Goal: Transaction & Acquisition: Download file/media

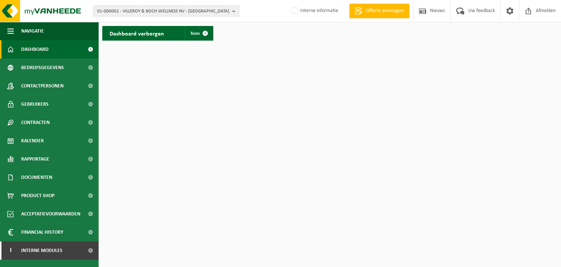
click at [194, 10] on span "01-000001 - VILLEROY & BOCH WELLNESS NV - ROESELARE" at bounding box center [163, 11] width 132 height 11
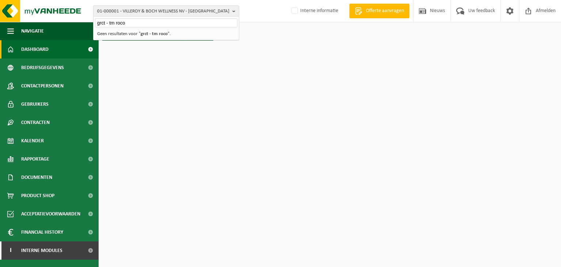
click at [106, 23] on input "grct - tm roco" at bounding box center [166, 22] width 143 height 9
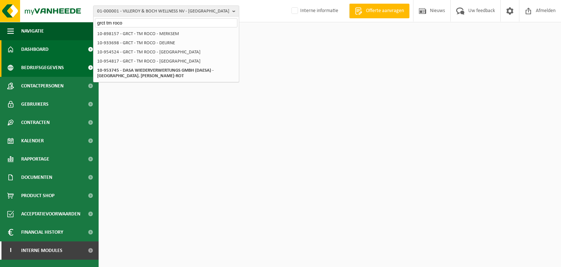
type input "grct tm roco"
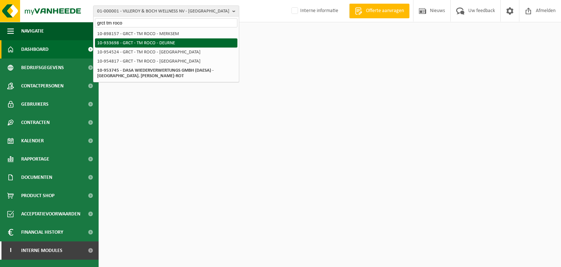
click at [155, 43] on li "10-933698 - GRCT - TM ROCO - DEURNE" at bounding box center [166, 42] width 143 height 9
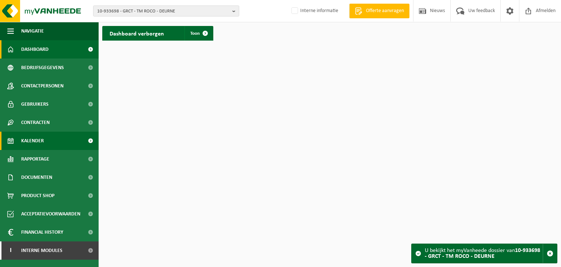
click at [47, 136] on link "Kalender" at bounding box center [49, 141] width 99 height 18
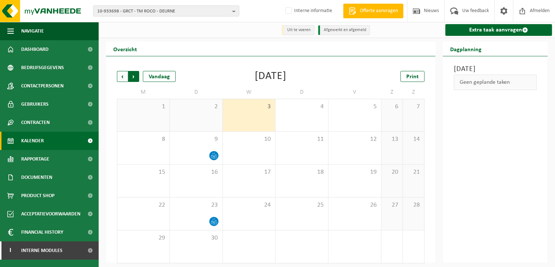
click at [120, 81] on span "Vorige" at bounding box center [122, 76] width 11 height 11
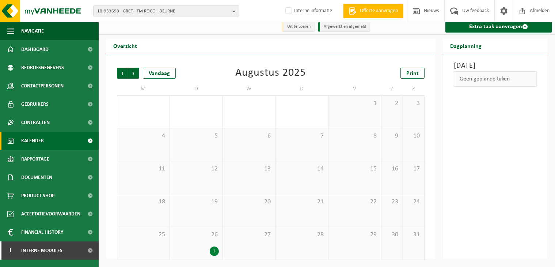
scroll to position [4, 0]
click at [122, 71] on span "Vorige" at bounding box center [122, 72] width 11 height 11
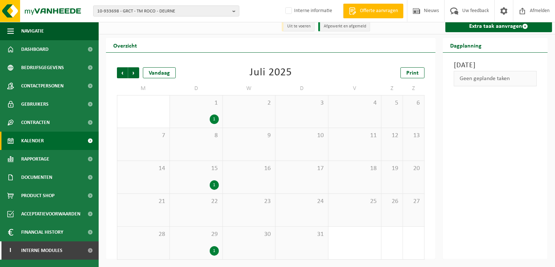
click at [122, 71] on span "Vorige" at bounding box center [122, 72] width 11 height 11
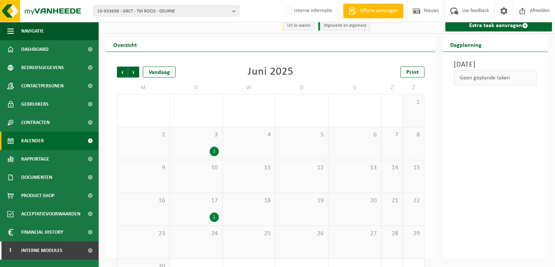
click at [122, 71] on span "Vorige" at bounding box center [122, 72] width 11 height 11
click at [134, 72] on span "Volgende" at bounding box center [133, 72] width 11 height 11
click at [206, 144] on div "3 1" at bounding box center [196, 143] width 53 height 33
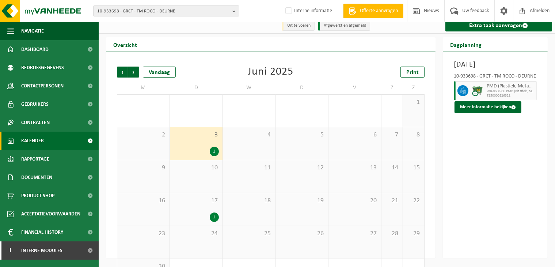
click at [217, 151] on div "1" at bounding box center [214, 152] width 9 height 10
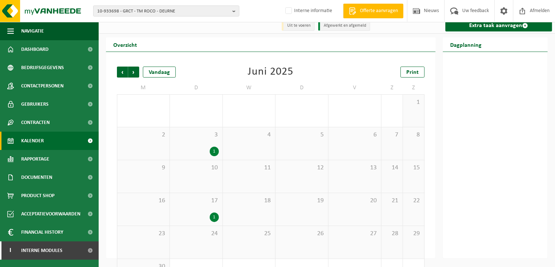
click at [200, 145] on div "3 1" at bounding box center [196, 143] width 53 height 33
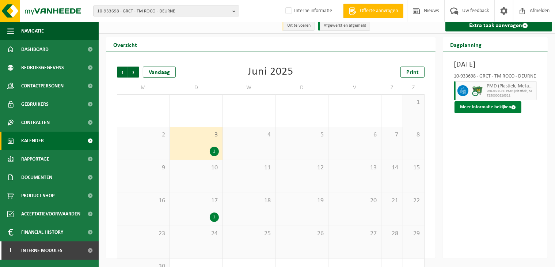
click at [495, 110] on button "Meer informatie bekijken" at bounding box center [488, 107] width 67 height 12
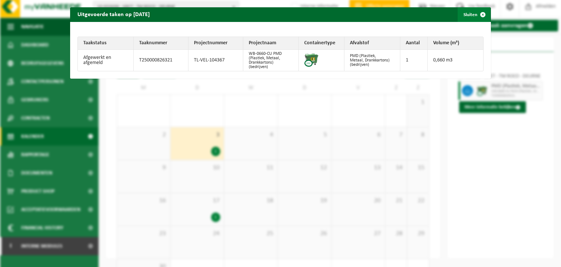
click at [476, 16] on span "button" at bounding box center [483, 14] width 15 height 15
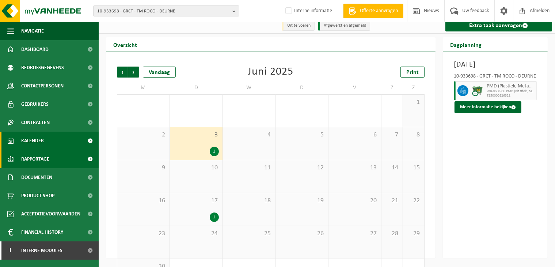
click at [32, 166] on span "Rapportage" at bounding box center [35, 159] width 28 height 18
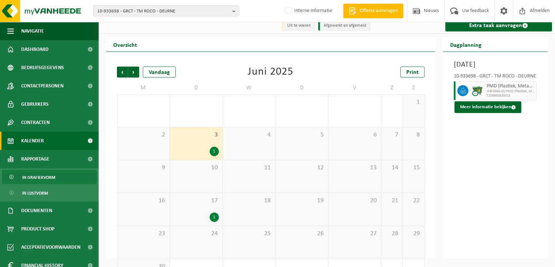
click at [35, 177] on span "In grafiekvorm" at bounding box center [38, 177] width 33 height 14
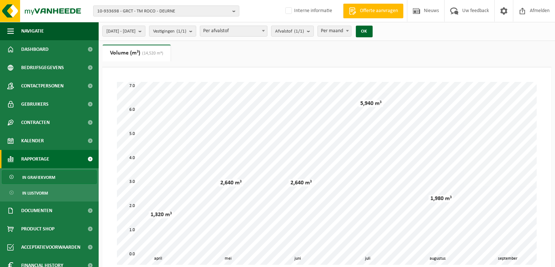
scroll to position [149, 0]
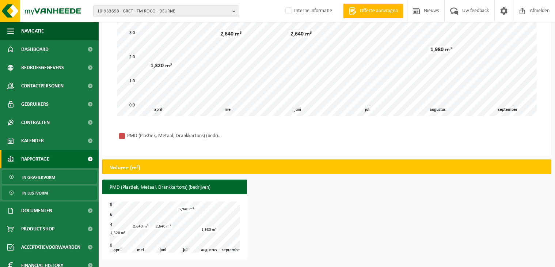
click at [37, 196] on span "In lijstvorm" at bounding box center [35, 193] width 26 height 14
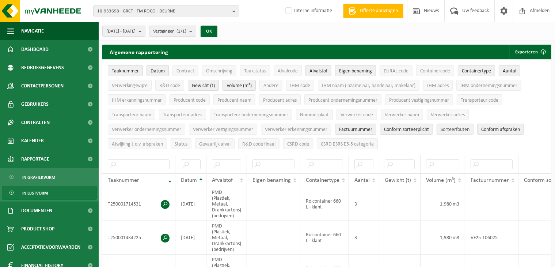
click at [447, 129] on span "Sorteerfouten" at bounding box center [455, 129] width 29 height 5
click at [499, 127] on span "Conform afspraken" at bounding box center [500, 129] width 39 height 5
click at [139, 142] on span "Afwijking t.o.v. afspraken" at bounding box center [137, 143] width 51 height 5
click at [414, 129] on span "Conform sorteerplicht" at bounding box center [406, 129] width 45 height 5
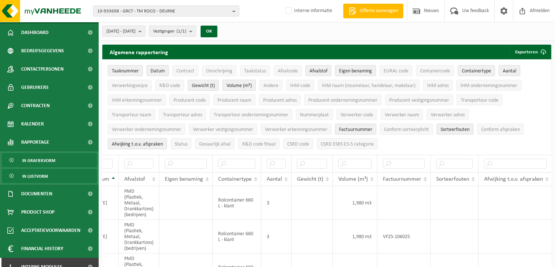
scroll to position [26, 0]
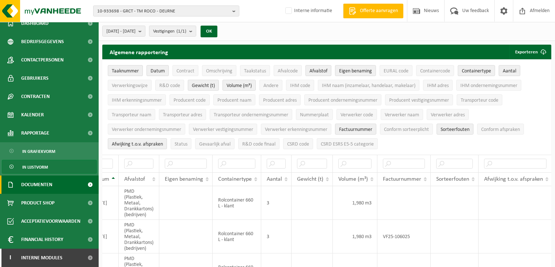
click at [55, 185] on link "Documenten" at bounding box center [49, 184] width 99 height 18
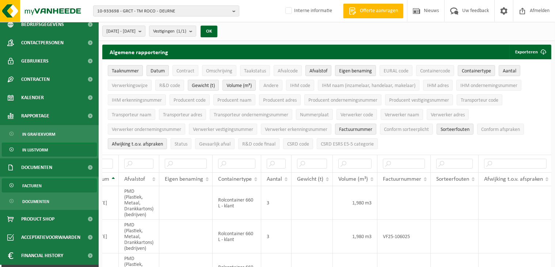
scroll to position [59, 0]
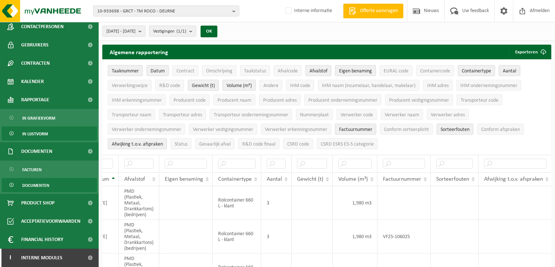
click at [51, 183] on link "Documenten" at bounding box center [49, 185] width 95 height 14
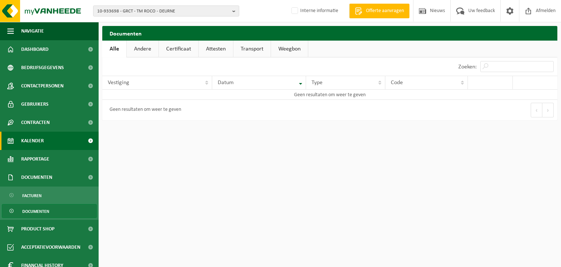
click at [41, 141] on span "Kalender" at bounding box center [32, 141] width 23 height 18
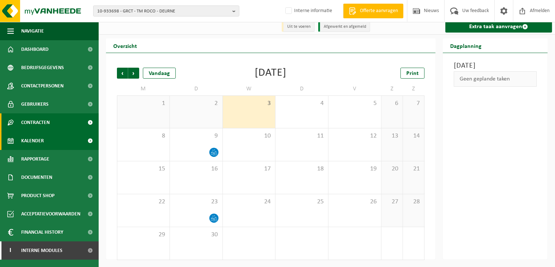
scroll to position [4, 0]
click at [43, 122] on span "Contracten" at bounding box center [35, 122] width 29 height 18
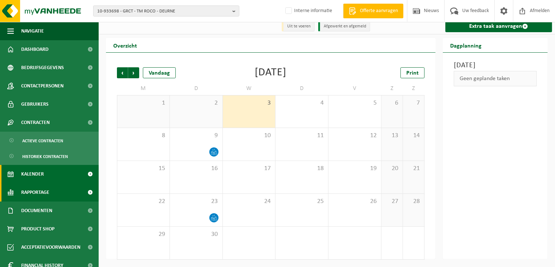
click at [54, 196] on link "Rapportage" at bounding box center [49, 192] width 99 height 18
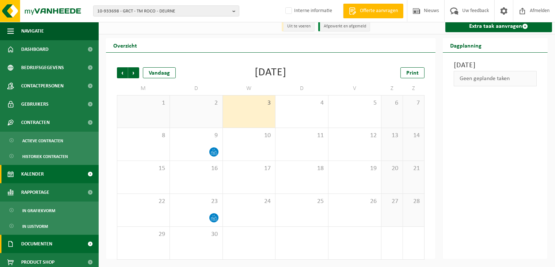
click at [38, 243] on span "Documenten" at bounding box center [36, 244] width 31 height 18
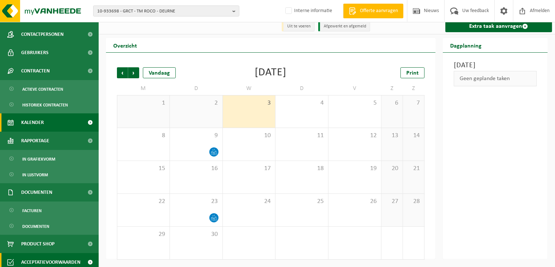
scroll to position [92, 0]
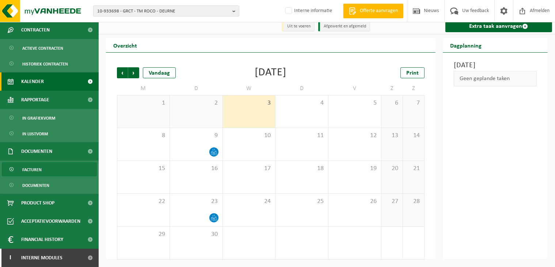
click at [31, 172] on span "Facturen" at bounding box center [31, 170] width 19 height 14
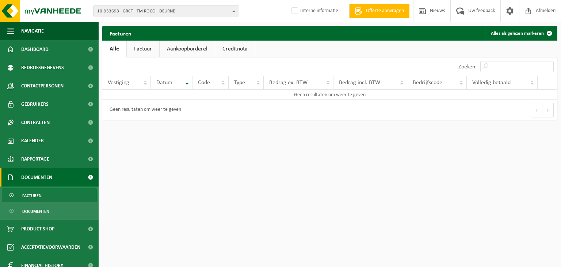
click at [136, 53] on link "Factuur" at bounding box center [143, 49] width 33 height 17
click at [34, 214] on span "Documenten" at bounding box center [35, 211] width 27 height 14
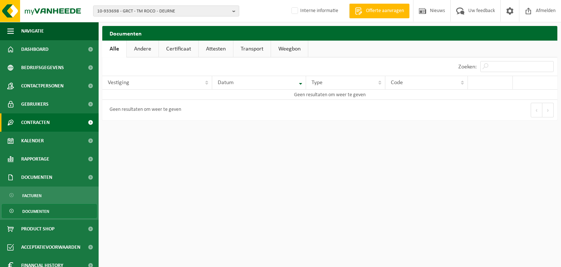
click at [29, 116] on span "Contracten" at bounding box center [35, 122] width 29 height 18
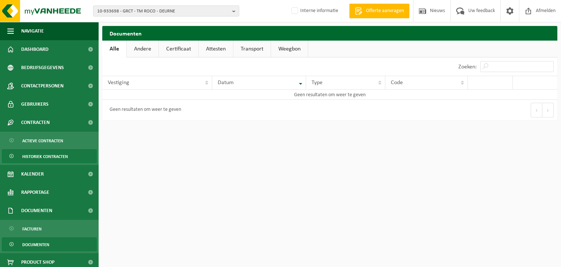
click at [25, 157] on span "Historiek contracten" at bounding box center [45, 156] width 46 height 14
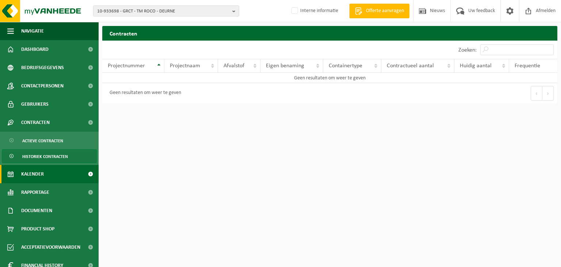
click at [28, 170] on span "Kalender" at bounding box center [32, 174] width 23 height 18
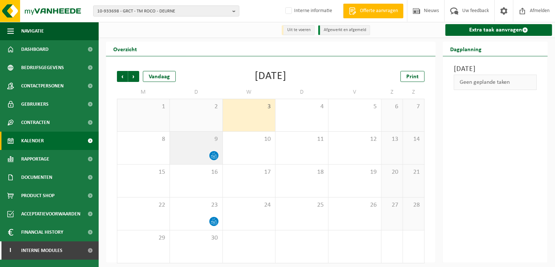
click at [209, 149] on div "9" at bounding box center [196, 148] width 53 height 33
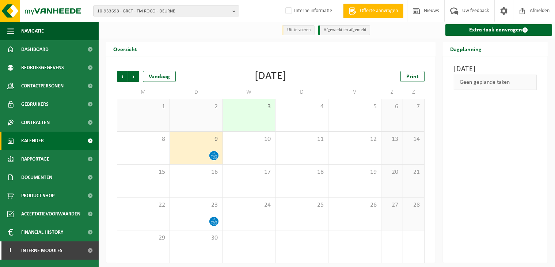
click at [213, 156] on icon at bounding box center [214, 155] width 6 height 6
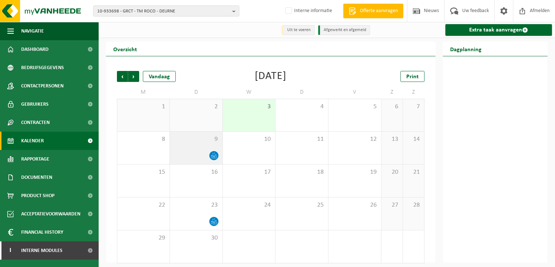
click at [213, 156] on icon at bounding box center [214, 155] width 6 height 6
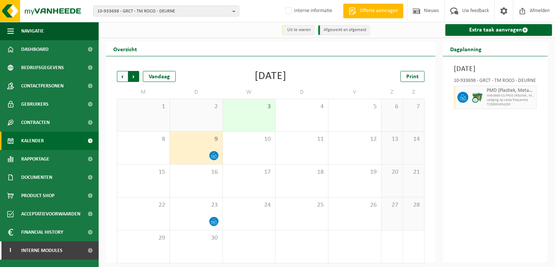
click at [126, 76] on span "Vorige" at bounding box center [122, 76] width 11 height 11
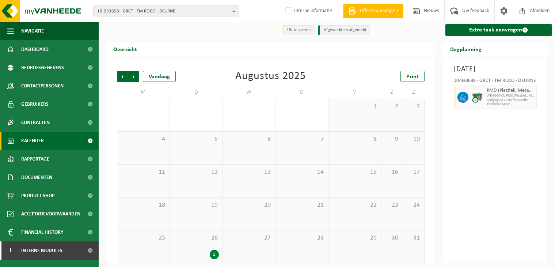
click at [216, 245] on div "26 1" at bounding box center [196, 246] width 53 height 33
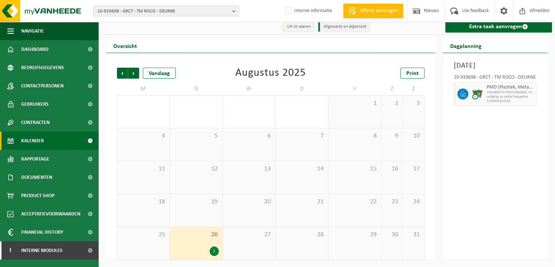
scroll to position [4, 0]
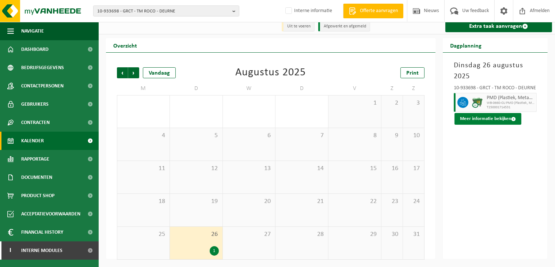
click at [478, 122] on button "Meer informatie bekijken" at bounding box center [488, 119] width 67 height 12
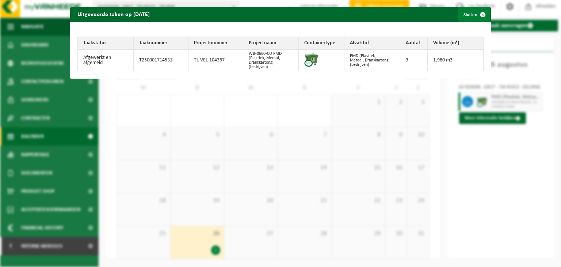
click at [476, 17] on span "button" at bounding box center [483, 14] width 15 height 15
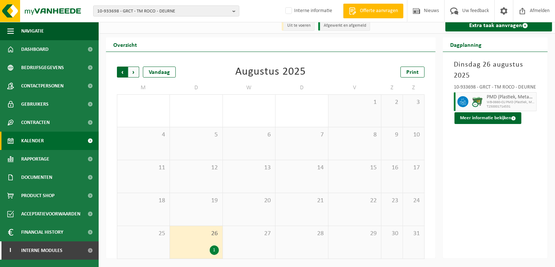
drag, startPoint x: 137, startPoint y: 72, endPoint x: 151, endPoint y: 78, distance: 15.9
click at [137, 72] on span "Volgende" at bounding box center [133, 72] width 11 height 11
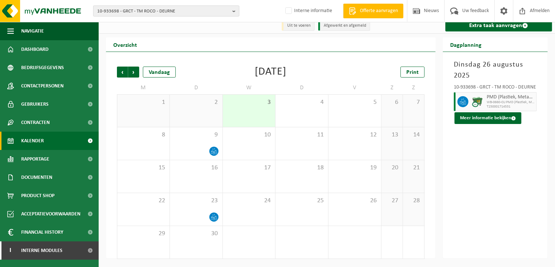
click at [147, 15] on span "10-933698 - GRCT - TM ROCO - DEURNE" at bounding box center [163, 11] width 132 height 11
type input "tankterminal gent"
click at [162, 30] on li "10-723697 - TANKTERMINAL - GENT - DESTELDONK" at bounding box center [166, 33] width 143 height 9
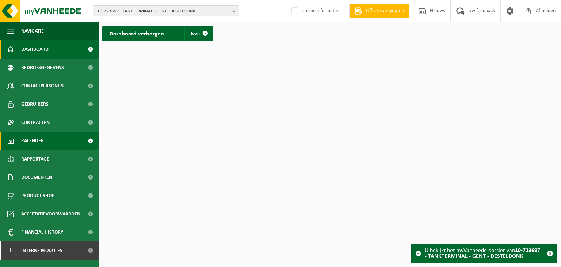
click at [54, 143] on link "Kalender" at bounding box center [49, 141] width 99 height 18
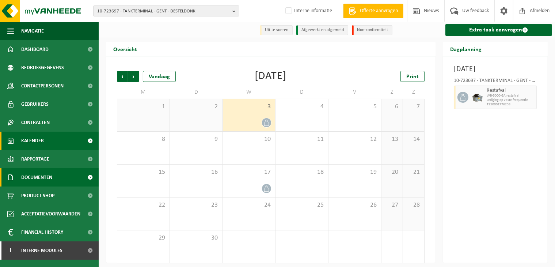
click at [53, 170] on link "Documenten" at bounding box center [49, 177] width 99 height 18
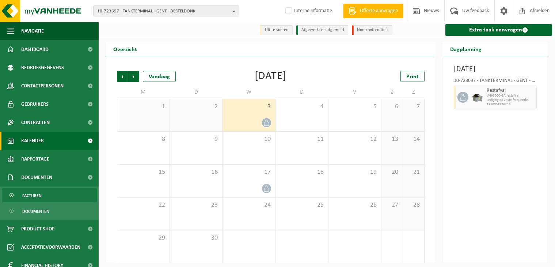
click at [36, 191] on span "Facturen" at bounding box center [31, 196] width 19 height 14
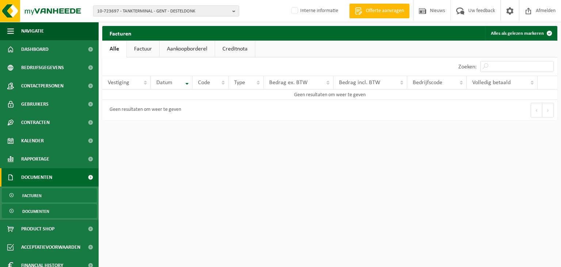
click at [40, 204] on link "Documenten" at bounding box center [49, 211] width 95 height 14
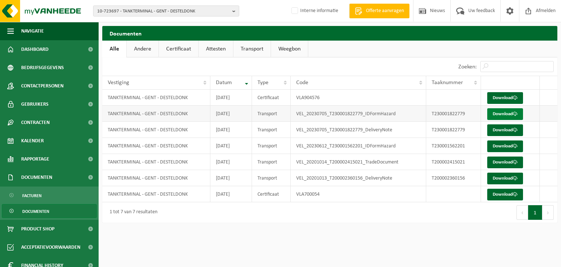
click at [491, 115] on link "Download" at bounding box center [506, 114] width 36 height 12
click at [35, 197] on span "Facturen" at bounding box center [31, 196] width 19 height 14
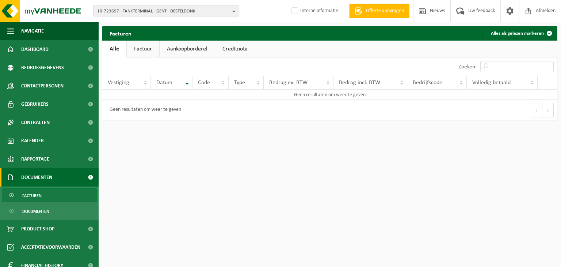
click at [177, 13] on span "10-723697 - TANKTERMINAL - GENT - DESTELDONK" at bounding box center [163, 11] width 132 height 11
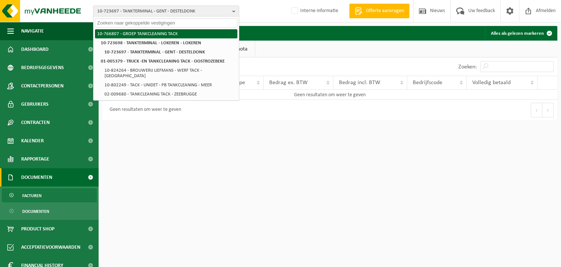
click at [152, 34] on li "10-766807 - GROEP TANKCLEANING TACK" at bounding box center [166, 33] width 143 height 9
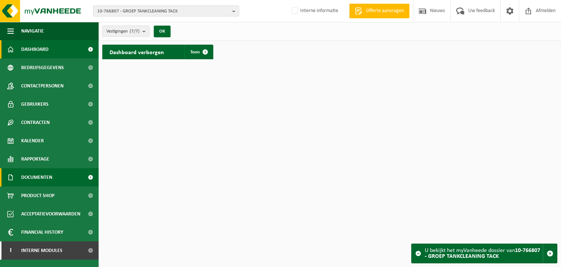
click at [45, 180] on span "Documenten" at bounding box center [36, 177] width 31 height 18
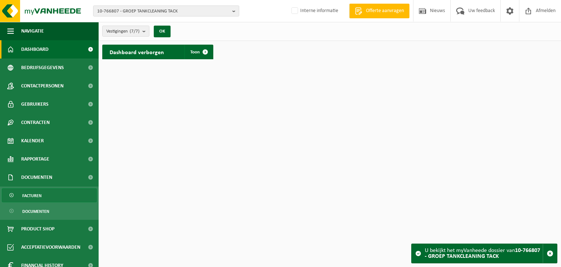
click at [39, 199] on span "Facturen" at bounding box center [31, 196] width 19 height 14
